Goal: Find specific page/section: Find specific page/section

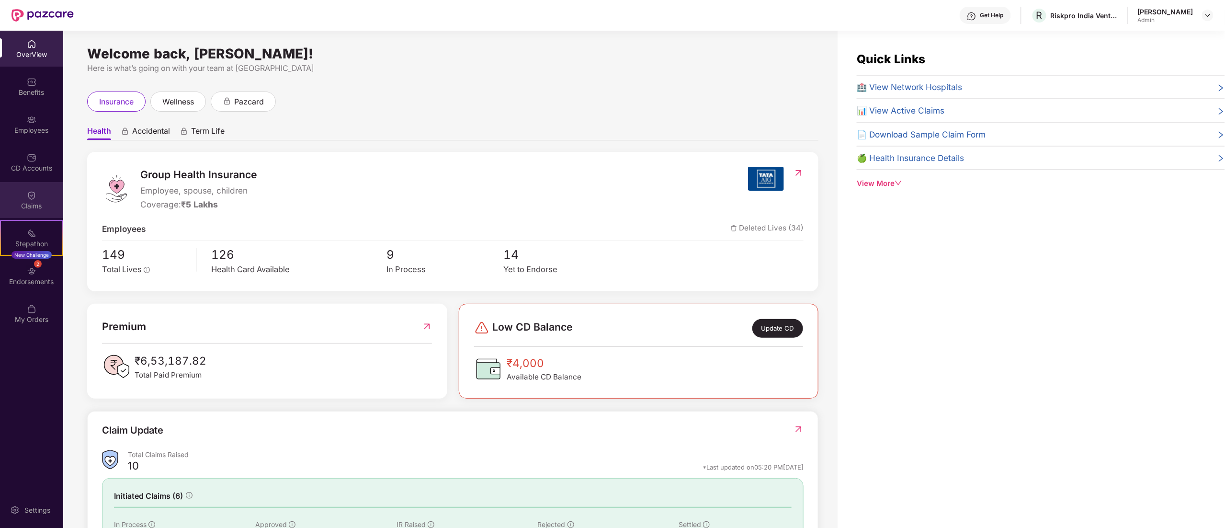
click at [26, 201] on div "Claims" at bounding box center [31, 206] width 63 height 10
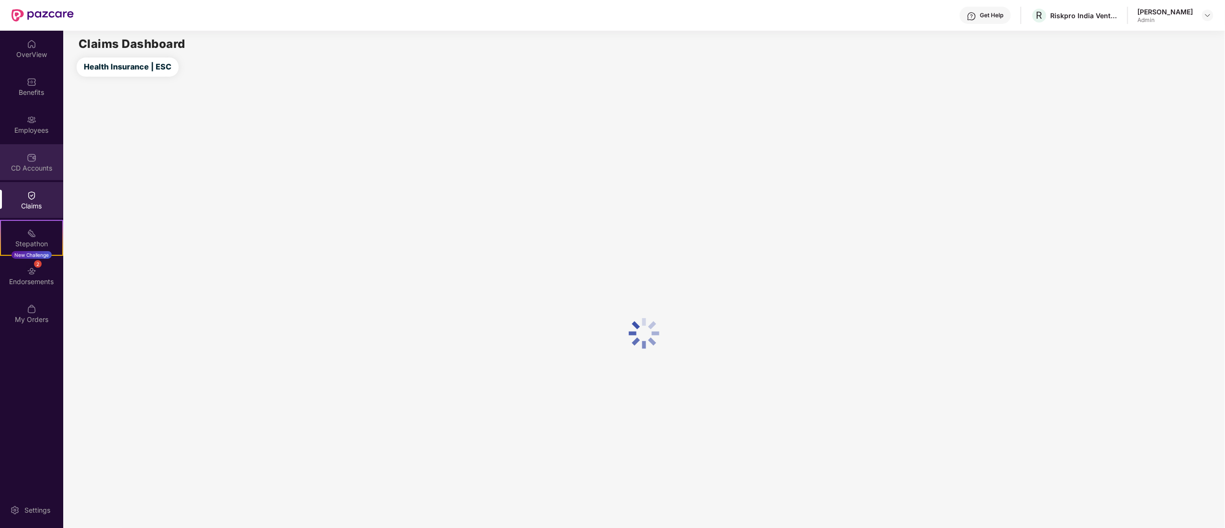
click at [23, 153] on div "CD Accounts" at bounding box center [31, 162] width 63 height 36
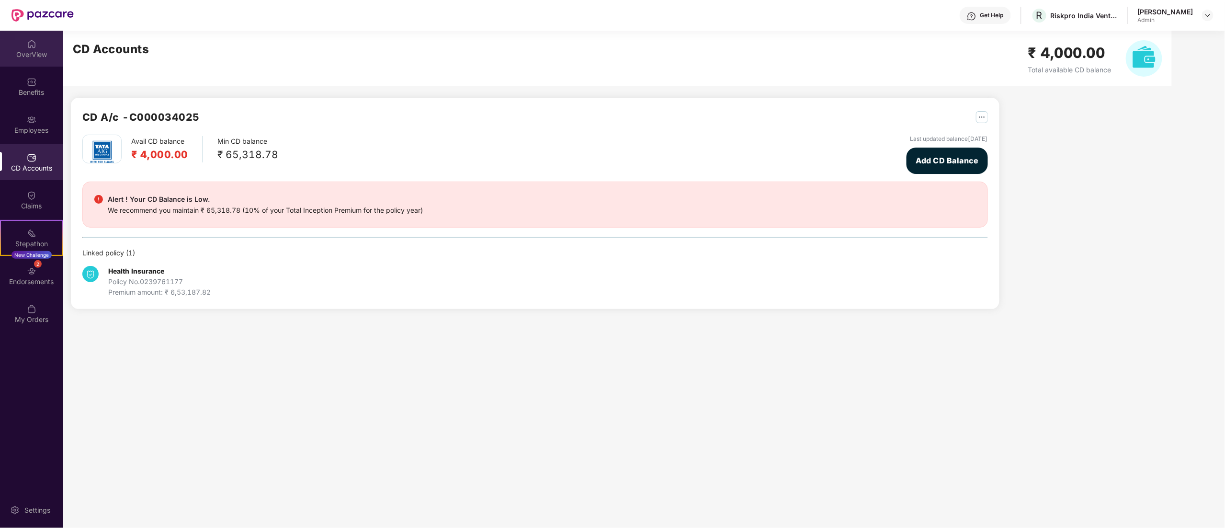
click at [31, 61] on div "OverView" at bounding box center [31, 49] width 63 height 36
